Goal: Information Seeking & Learning: Check status

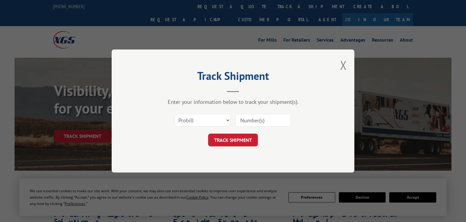
click at [263, 120] on input at bounding box center [263, 120] width 56 height 13
paste input "6018754"
type input "6018754"
select select "bol"
click option "BOL" at bounding box center [0, 0] width 0 height 0
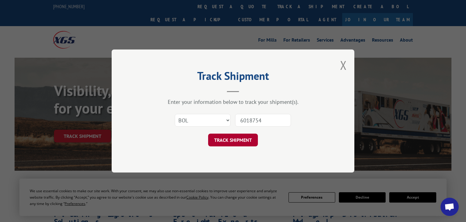
click at [233, 143] on button "TRACK SHIPMENT" at bounding box center [233, 140] width 50 height 13
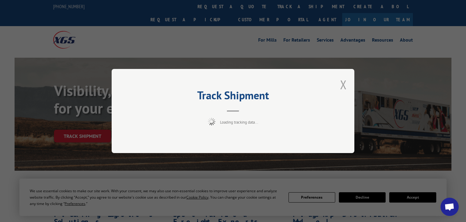
click at [344, 83] on button "Close modal" at bounding box center [343, 84] width 7 height 16
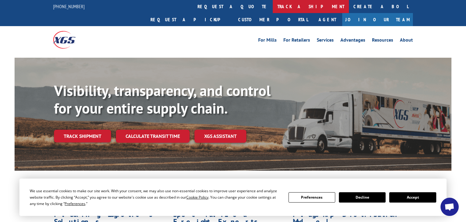
click at [273, 5] on link "track a shipment" at bounding box center [311, 6] width 76 height 13
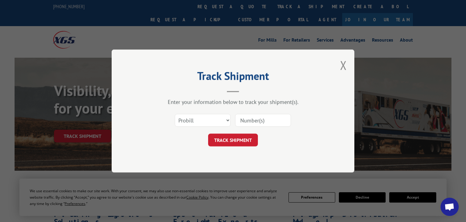
click at [254, 119] on input at bounding box center [263, 120] width 56 height 13
paste input "6018754"
type input "6018754"
click at [175, 114] on select "Select category... Probill BOL PO" at bounding box center [203, 120] width 56 height 13
select select "bol"
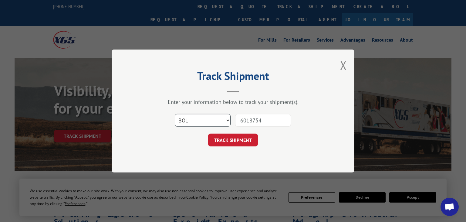
click option "BOL" at bounding box center [0, 0] width 0 height 0
click at [235, 142] on button "TRACK SHIPMENT" at bounding box center [233, 140] width 50 height 13
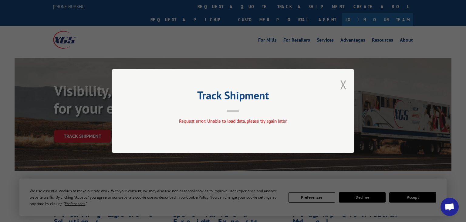
click at [343, 86] on button "Close modal" at bounding box center [343, 84] width 7 height 16
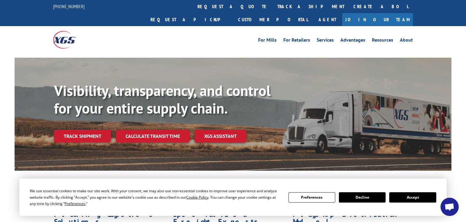
click at [273, 7] on link "track a shipment" at bounding box center [311, 6] width 76 height 13
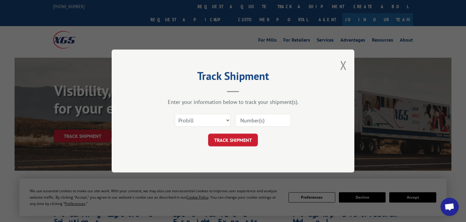
click at [260, 120] on input at bounding box center [263, 120] width 56 height 13
paste input "6018754"
type input "6018754"
click at [175, 114] on select "Select category... Probill BOL PO" at bounding box center [203, 120] width 56 height 13
select select "bol"
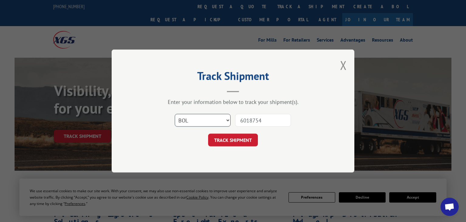
click option "BOL" at bounding box center [0, 0] width 0 height 0
click at [227, 139] on button "TRACK SHIPMENT" at bounding box center [233, 140] width 50 height 13
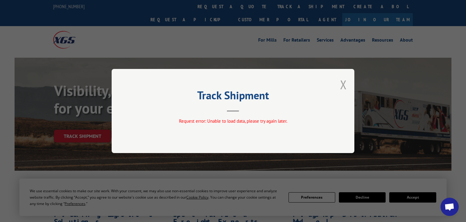
click at [342, 86] on button "Close modal" at bounding box center [343, 84] width 7 height 16
